Goal: Find specific page/section: Locate a particular part of the current website

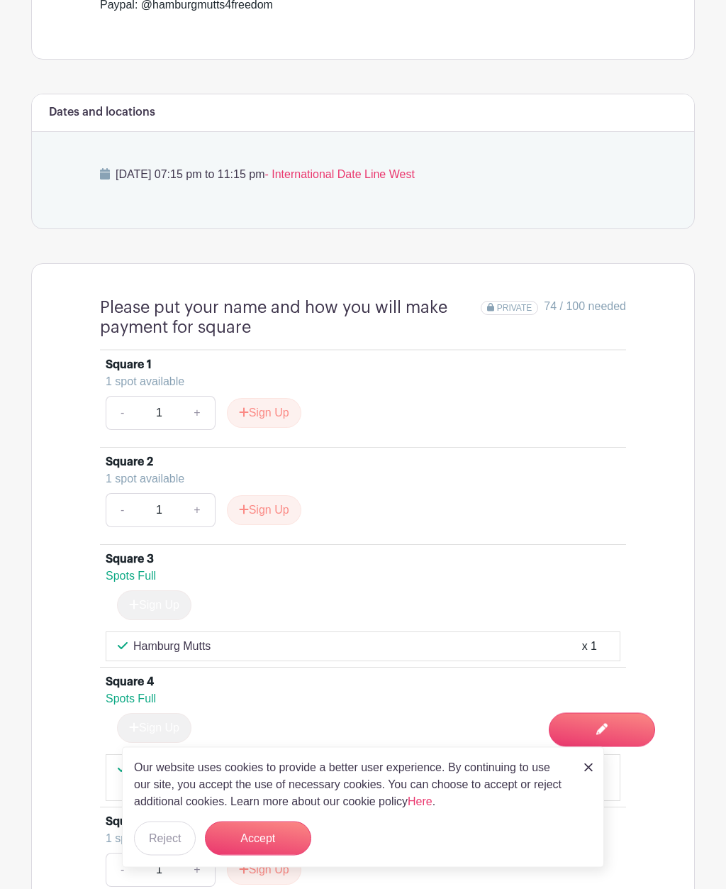
scroll to position [676, 0]
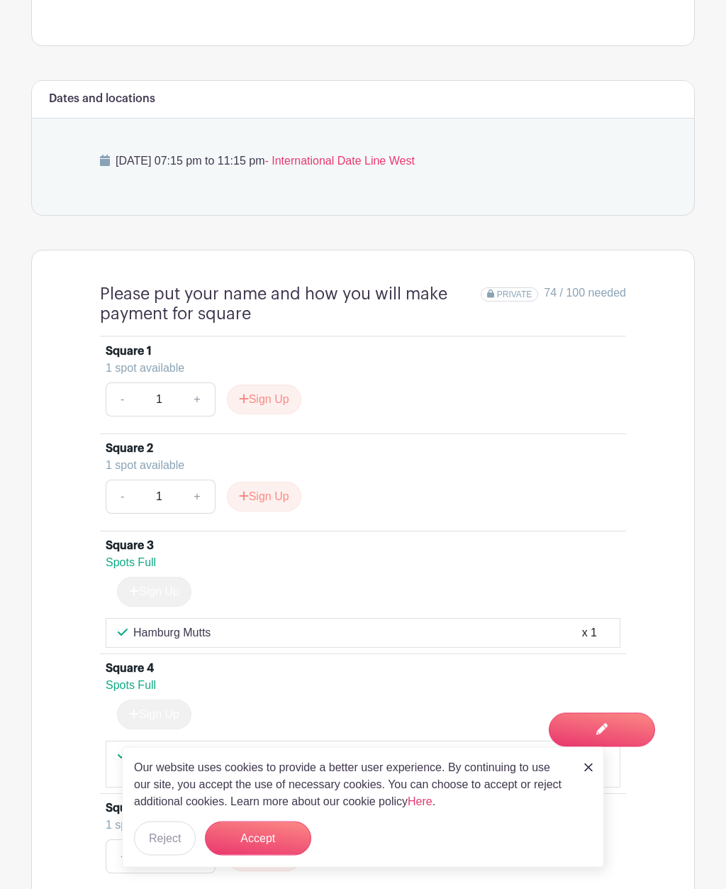
click at [591, 772] on img at bounding box center [588, 767] width 9 height 9
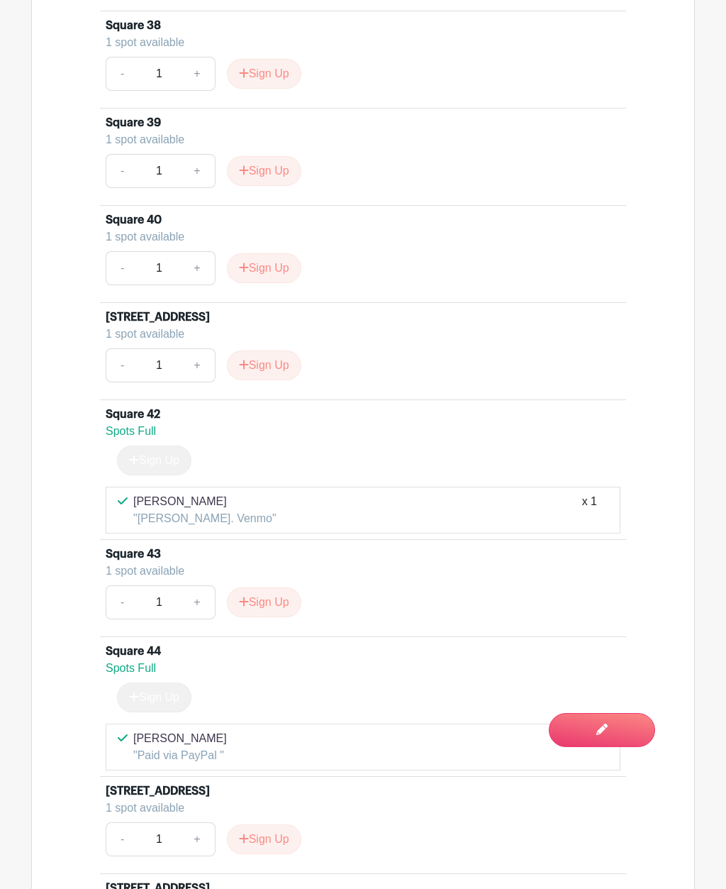
scroll to position [5065, 0]
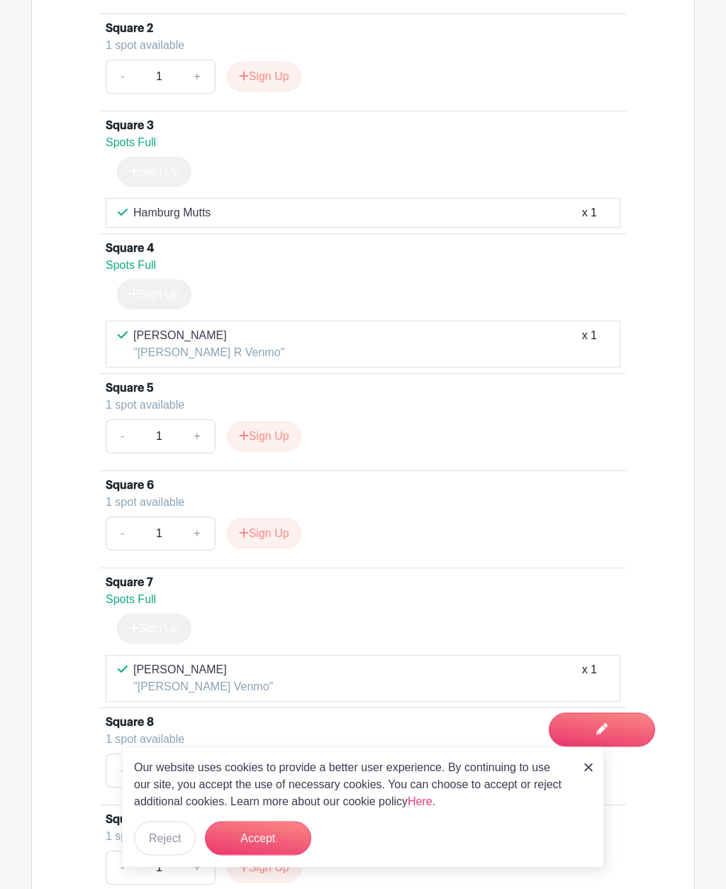
scroll to position [1189, 0]
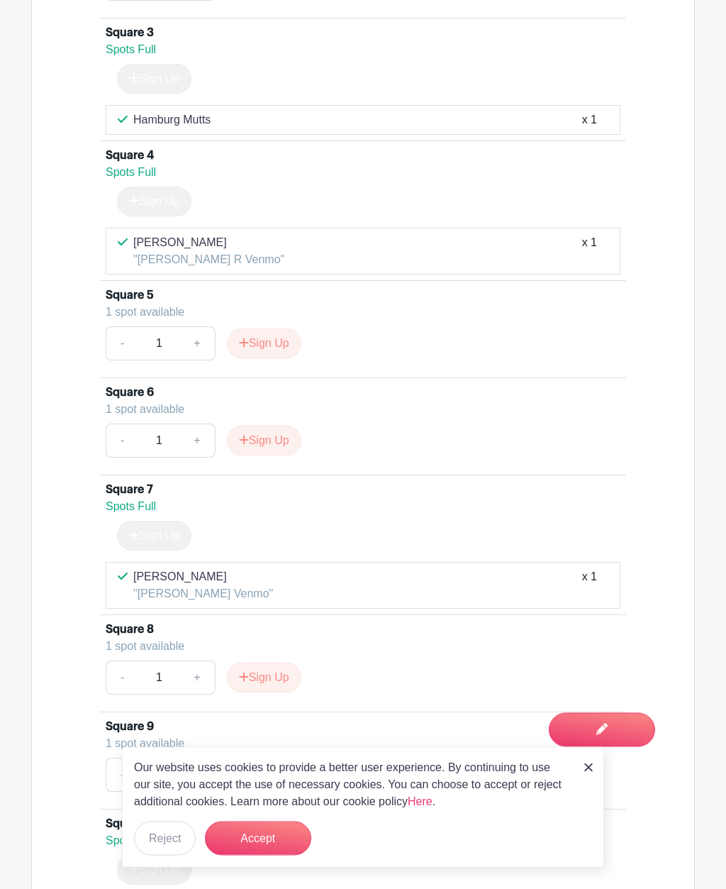
click at [591, 772] on img at bounding box center [588, 767] width 9 height 9
click at [586, 775] on link at bounding box center [588, 766] width 9 height 17
click at [263, 855] on button "Accept" at bounding box center [258, 838] width 106 height 34
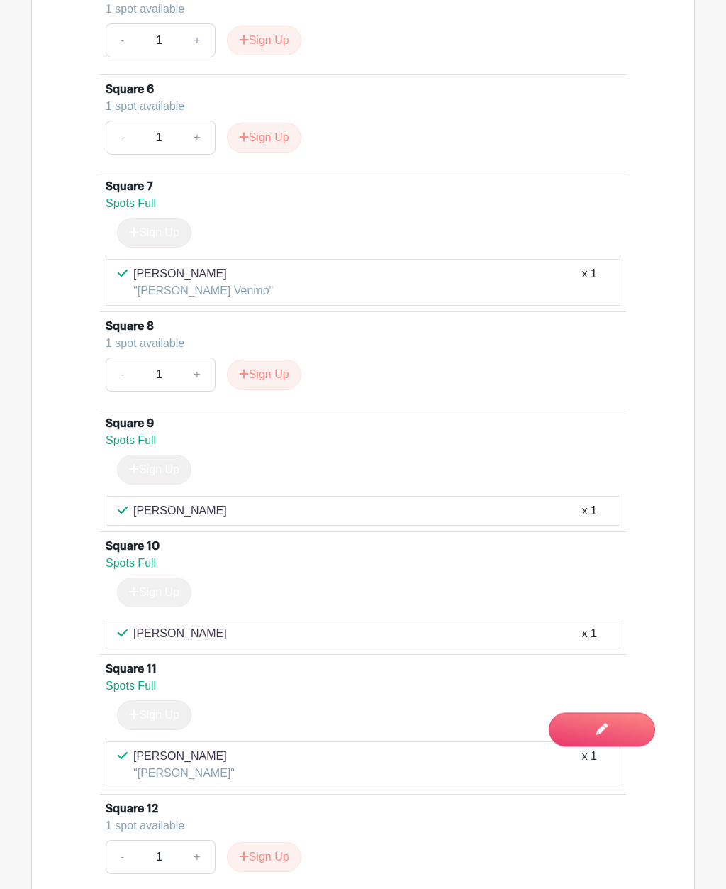
scroll to position [1493, 0]
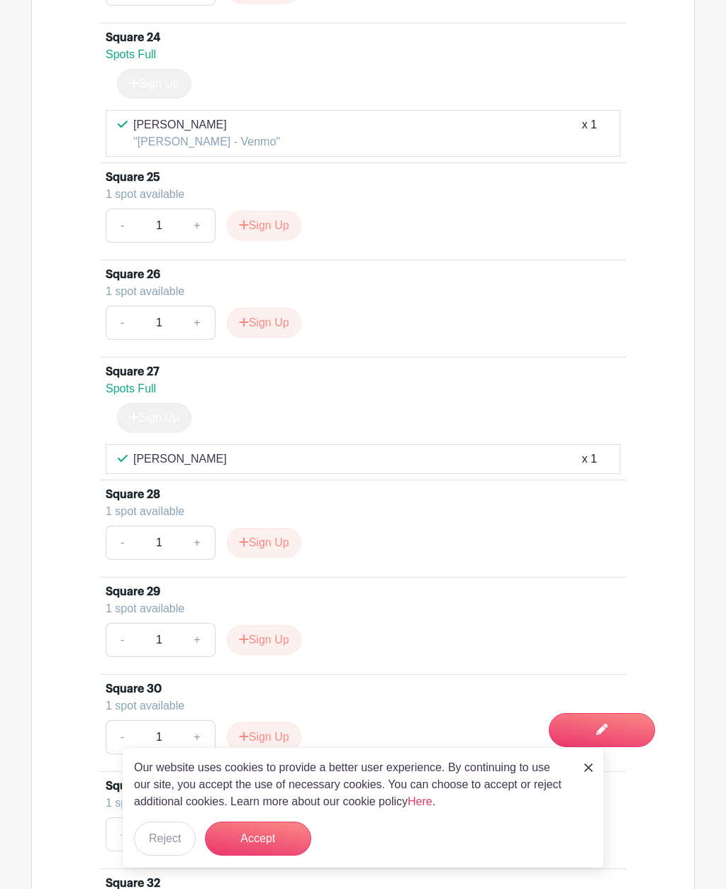
click at [284, 855] on button "Accept" at bounding box center [258, 838] width 106 height 34
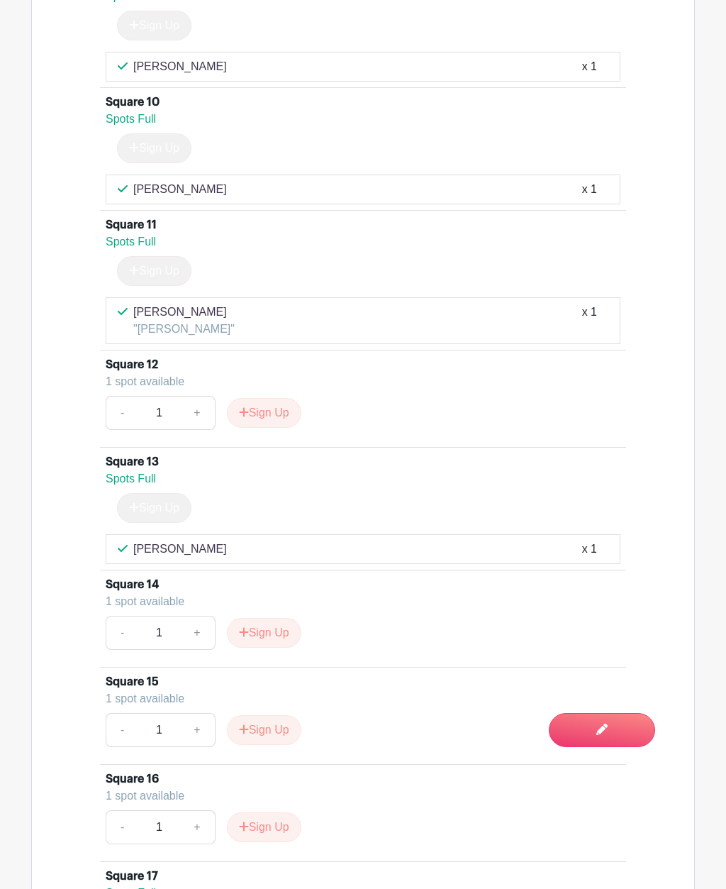
scroll to position [1851, 0]
